Goal: Check status: Check status

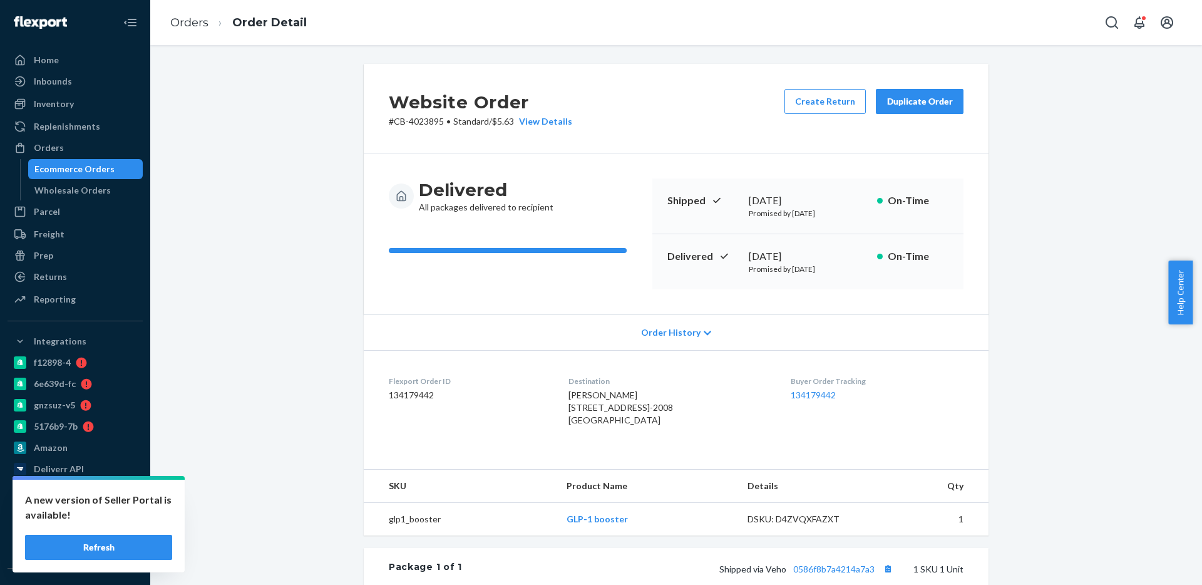
click at [80, 165] on div "Ecommerce Orders" at bounding box center [74, 169] width 80 height 13
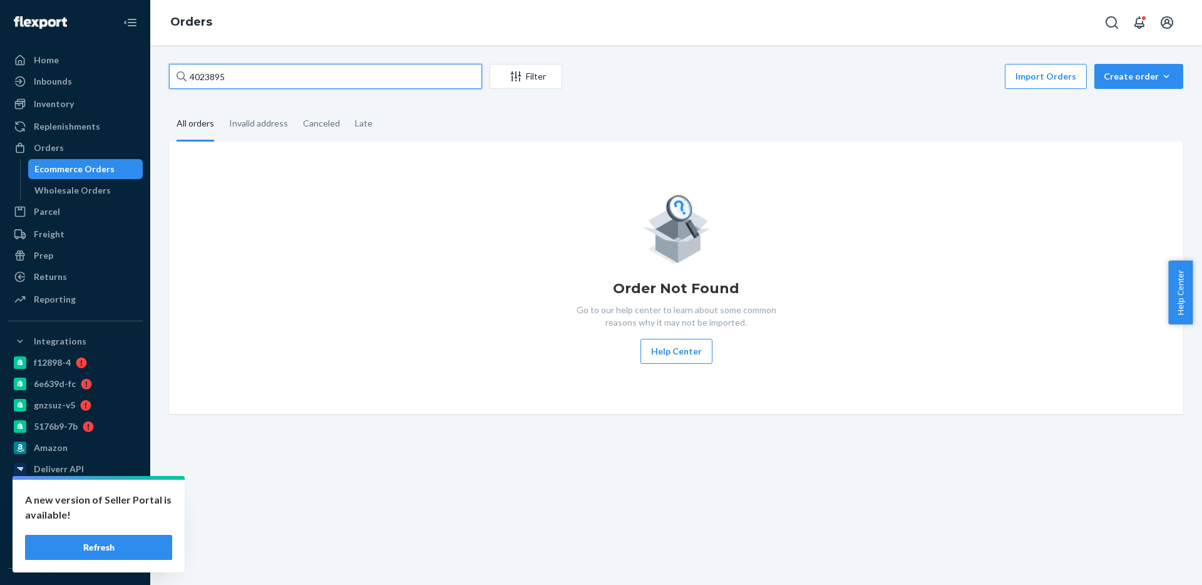
click at [235, 73] on input "4023895" at bounding box center [325, 76] width 313 height 25
click at [234, 72] on input "4023895" at bounding box center [325, 76] width 313 height 25
click at [83, 559] on button "Refresh" at bounding box center [98, 547] width 147 height 25
click at [98, 540] on button "Refresh" at bounding box center [98, 547] width 147 height 25
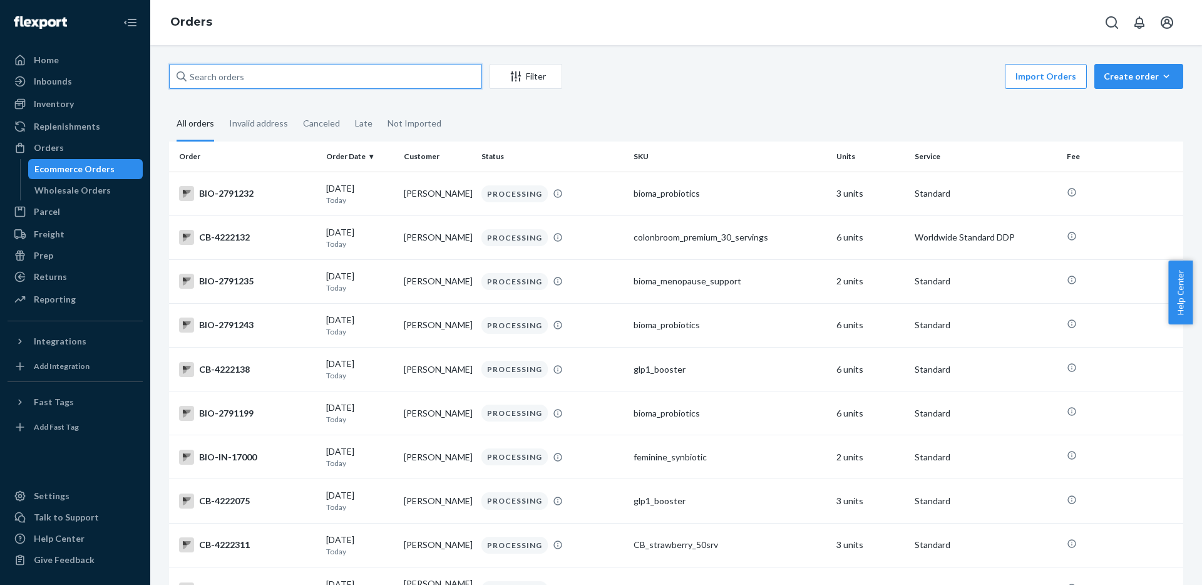
click at [264, 75] on input "text" at bounding box center [325, 76] width 313 height 25
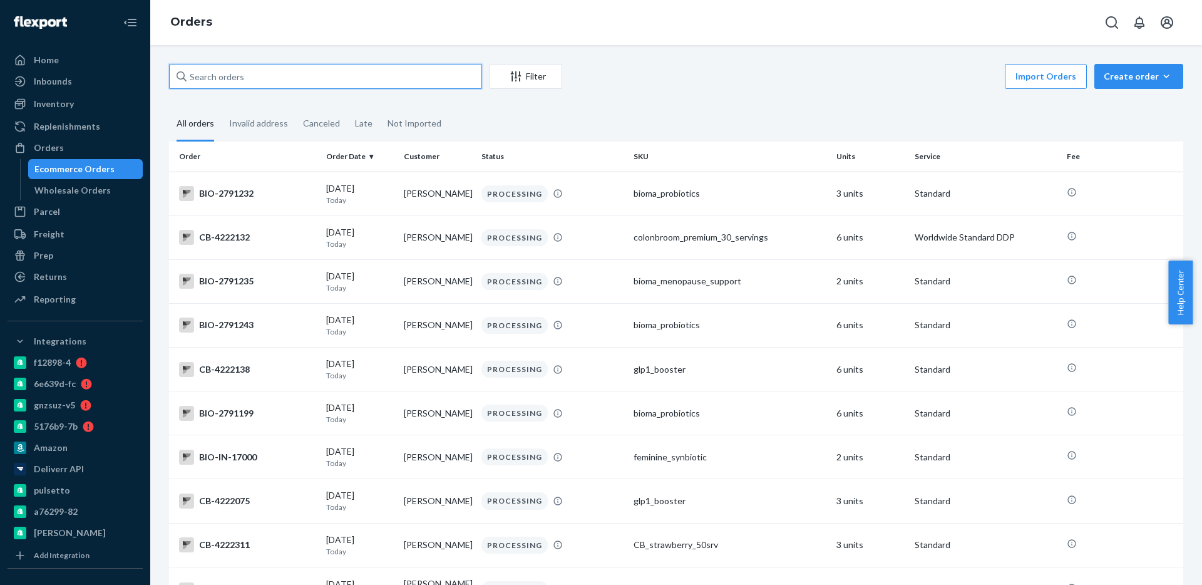
paste input "2471151"
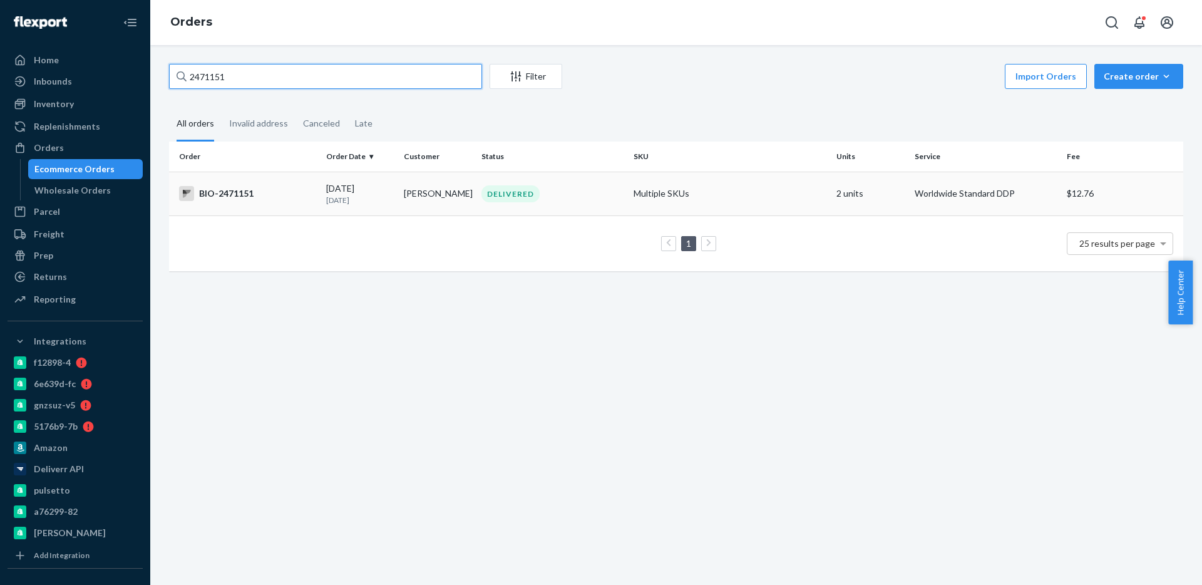
type input "2471151"
click at [261, 192] on div "BIO-2471151" at bounding box center [247, 193] width 137 height 15
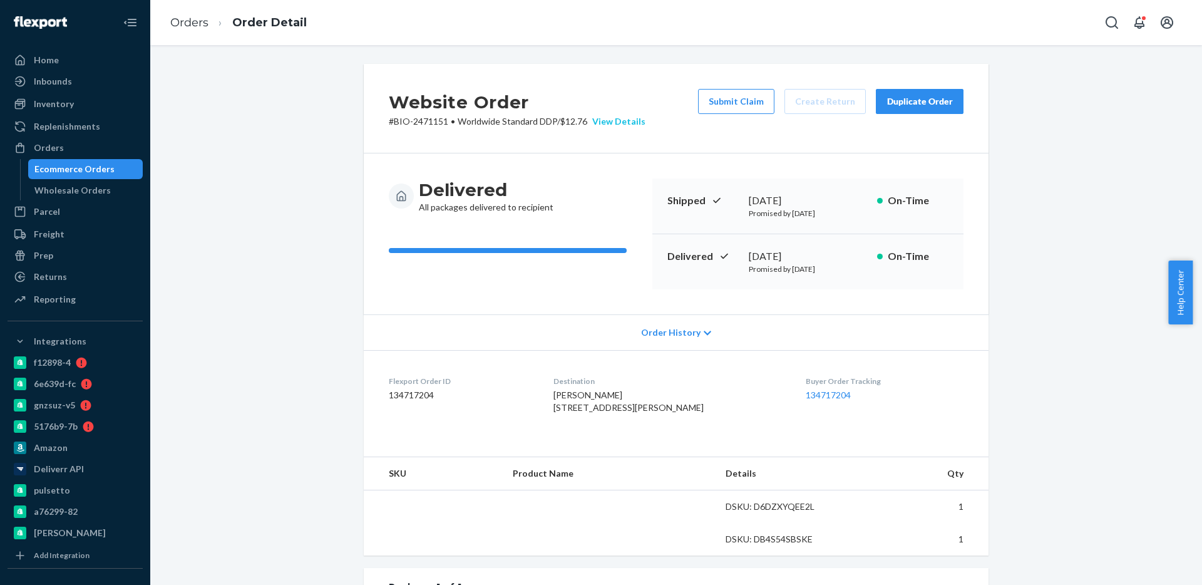
click at [612, 120] on div "View Details" at bounding box center [616, 121] width 58 height 13
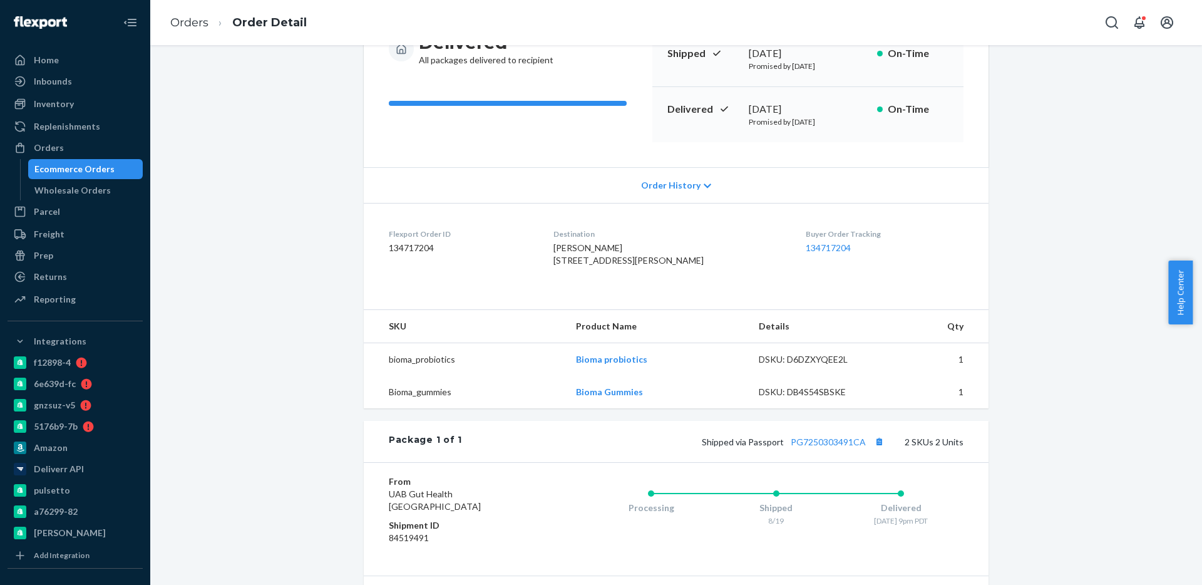
scroll to position [150, 0]
drag, startPoint x: 597, startPoint y: 284, endPoint x: 532, endPoint y: 281, distance: 65.2
click at [532, 281] on dl "Flexport Order ID 134717204 Destination [PERSON_NAME] [STREET_ADDRESS][PERSON_N…" at bounding box center [676, 247] width 625 height 94
click at [519, 269] on div "Flexport Order ID 134717204" at bounding box center [461, 246] width 145 height 43
click at [390, 247] on dd "134717204" at bounding box center [461, 245] width 145 height 13
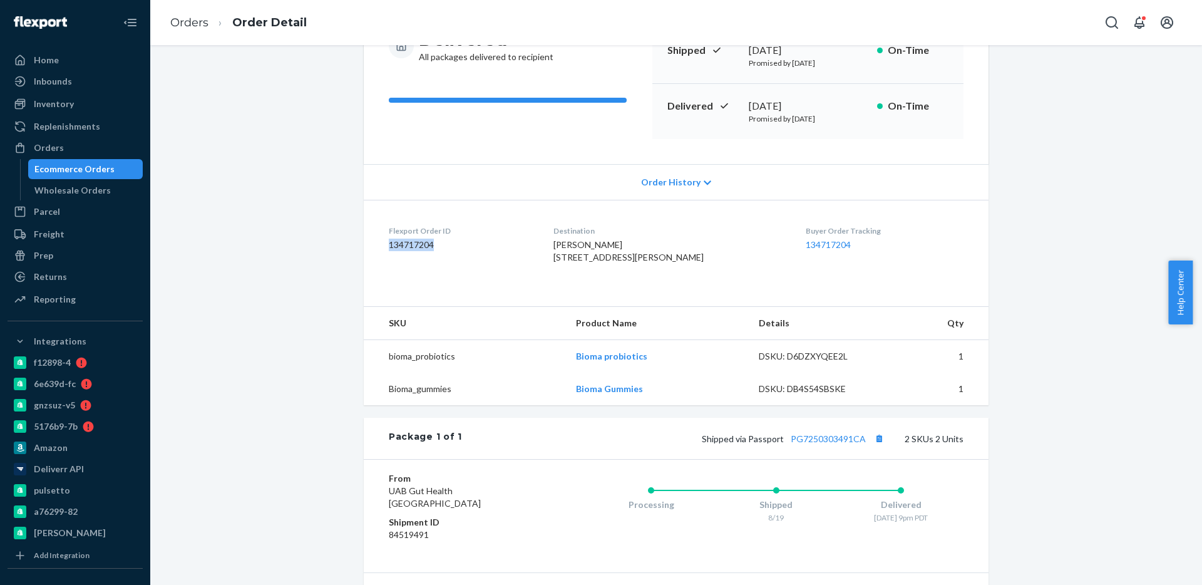
click at [390, 247] on dd "134717204" at bounding box center [461, 245] width 145 height 13
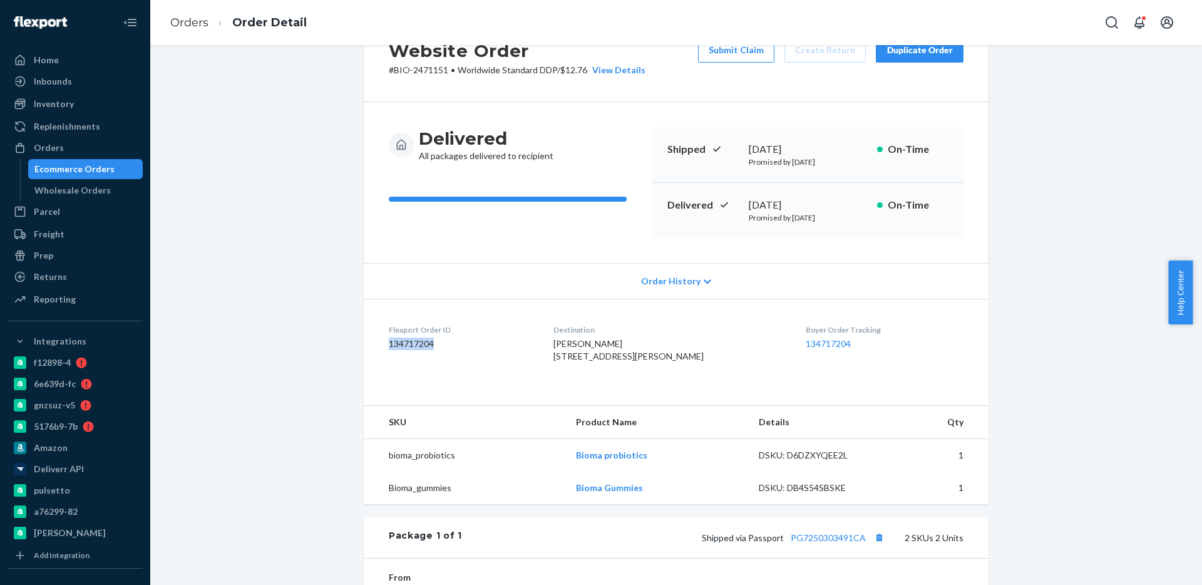
scroll to position [0, 0]
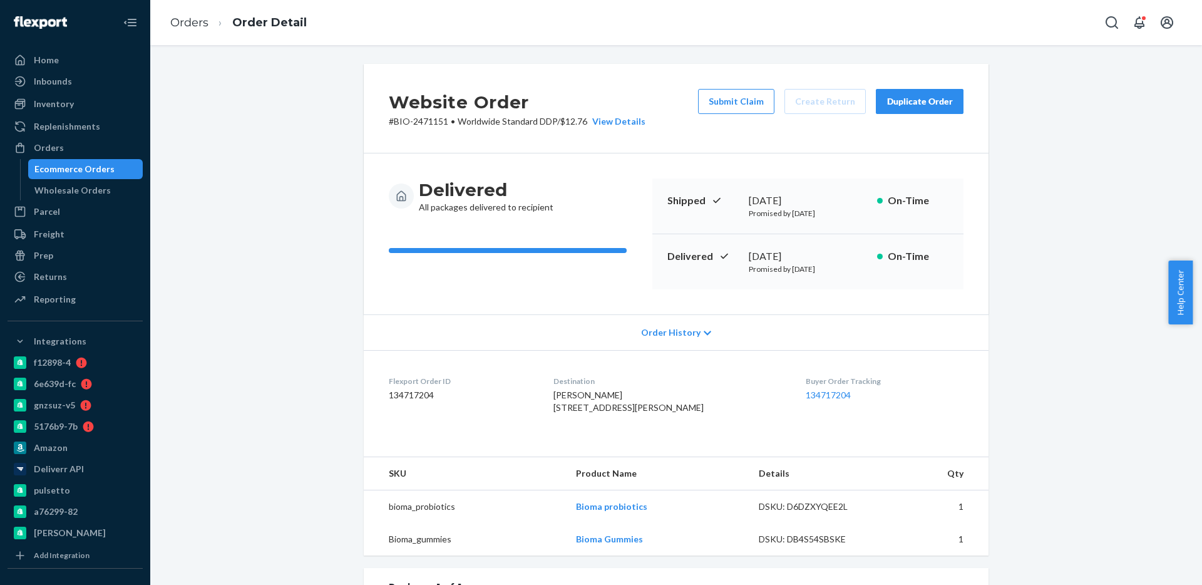
click at [255, 354] on div "Website Order # BIO-2471151 • Worldwide Standard DDP / $12.76 View Details Subm…" at bounding box center [676, 492] width 1033 height 857
click at [624, 116] on div "View Details" at bounding box center [616, 121] width 58 height 13
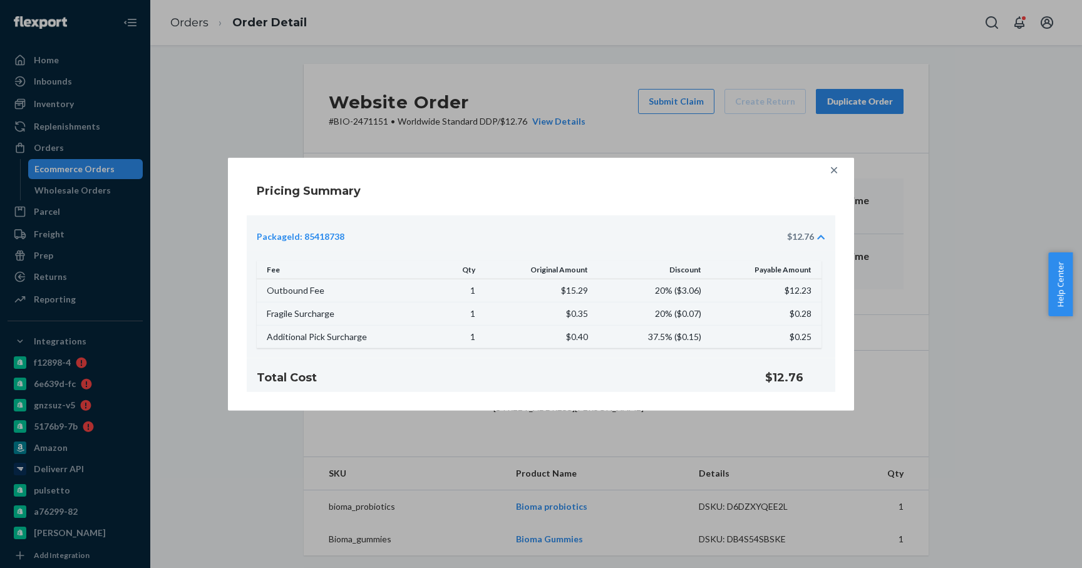
click at [406, 118] on div "Pricing Summary PackageId: 85418738 $12.76 Fee Qty Original Amount Discount Pay…" at bounding box center [541, 284] width 1082 height 568
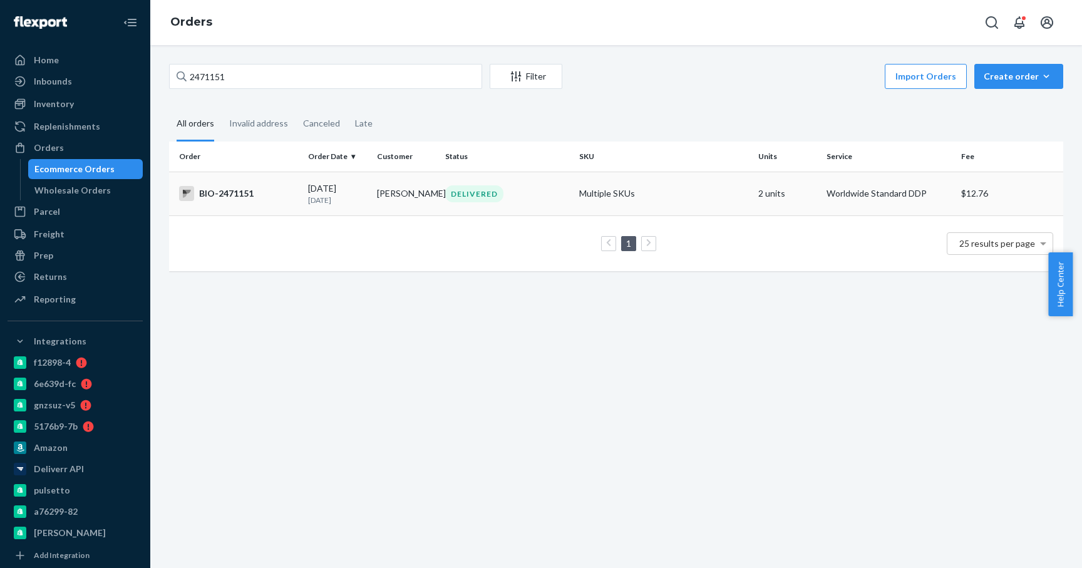
click at [574, 180] on td "Multiple SKUs" at bounding box center [663, 194] width 179 height 44
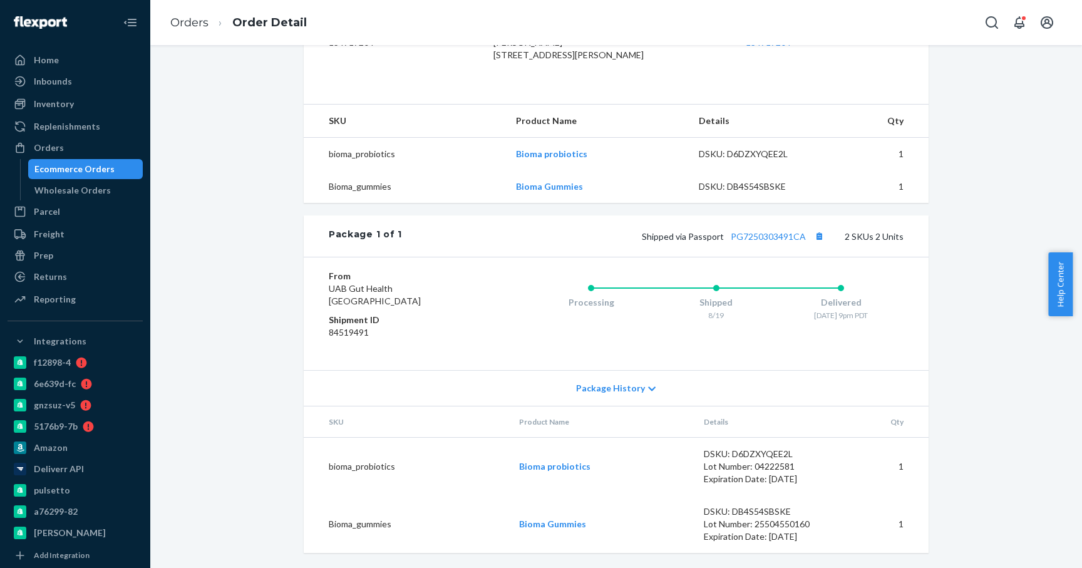
scroll to position [368, 0]
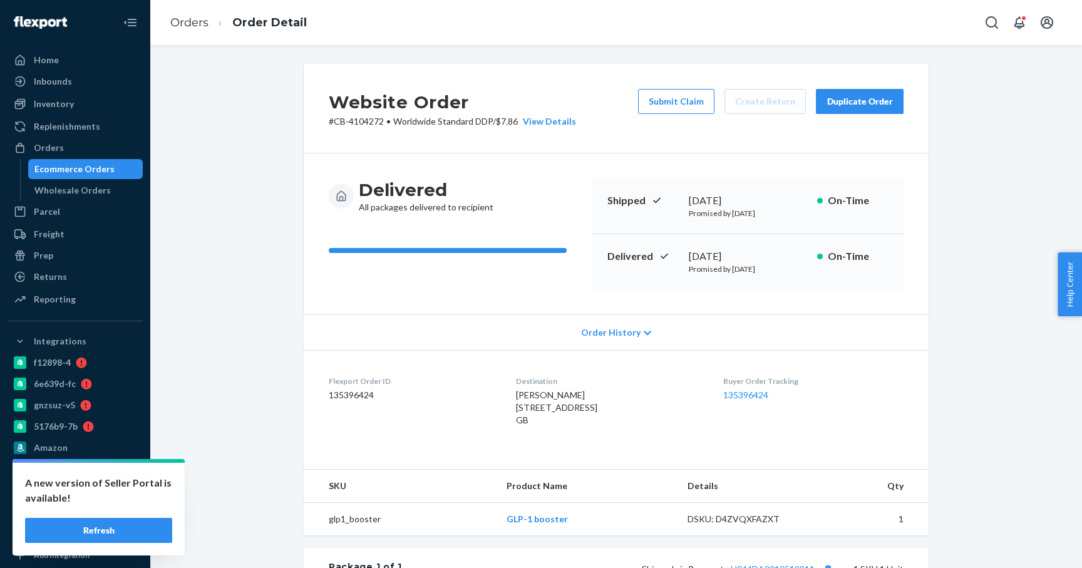
click at [1004, 108] on div "Website Order # CB-4104272 • Worldwide Standard DDP / $7.86 View Details Submit…" at bounding box center [616, 453] width 913 height 779
